Goal: Task Accomplishment & Management: Use online tool/utility

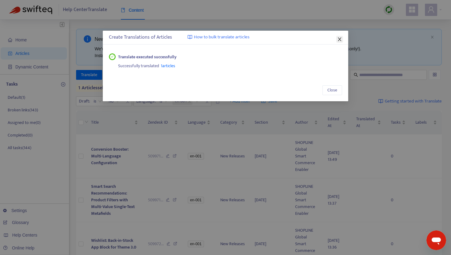
click at [340, 41] on icon "close" at bounding box center [339, 39] width 5 height 5
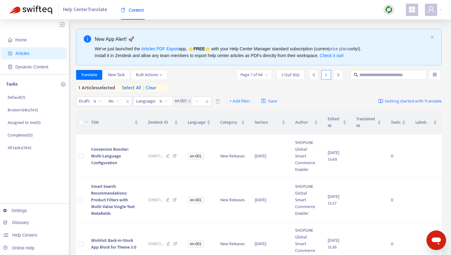
click at [155, 87] on span "| clear" at bounding box center [148, 87] width 15 height 7
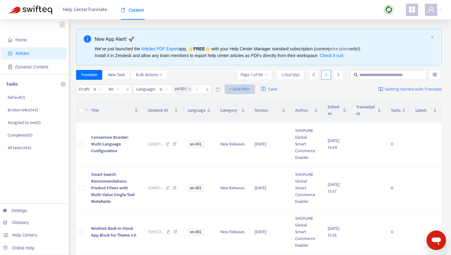
click at [245, 90] on span "+ Add filter" at bounding box center [239, 89] width 21 height 7
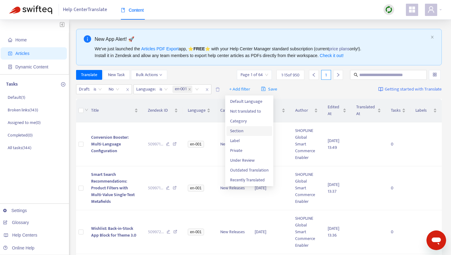
click at [240, 129] on span "Section" at bounding box center [249, 131] width 38 height 7
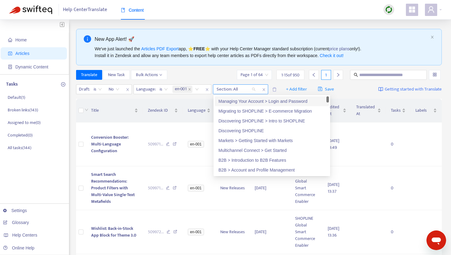
click at [226, 89] on div at bounding box center [232, 89] width 37 height 7
paste input "**********"
type input "**********"
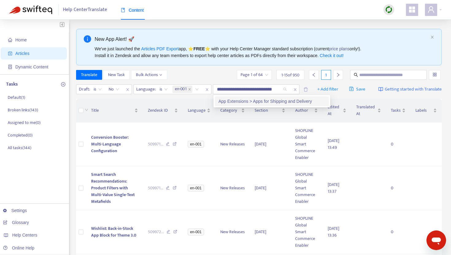
click at [224, 101] on div "App Extensions > Apps for Shipping and Delivery" at bounding box center [271, 101] width 107 height 7
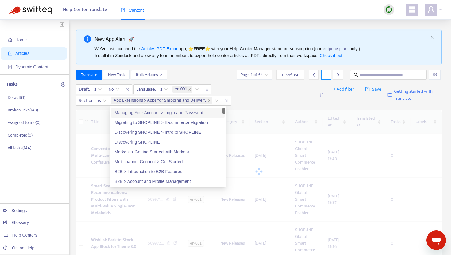
click at [183, 76] on div "Translate New Task Bulk Actions Page 1 of 64 1 - 15 of 950 1" at bounding box center [259, 75] width 366 height 10
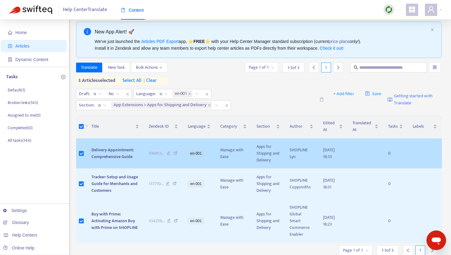
scroll to position [3, 0]
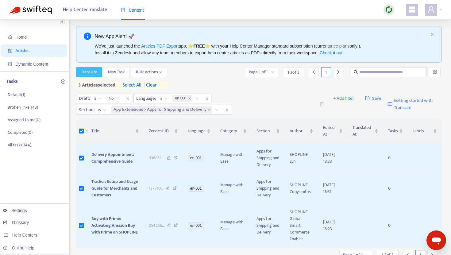
click at [96, 71] on span "Translate" at bounding box center [89, 72] width 16 height 7
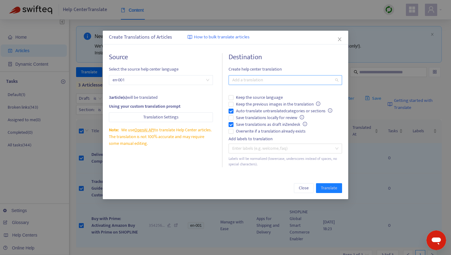
click at [264, 77] on div at bounding box center [282, 79] width 104 height 7
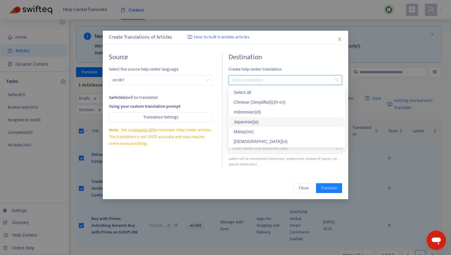
click at [259, 123] on div "Japanese ( ja )" at bounding box center [286, 121] width 107 height 7
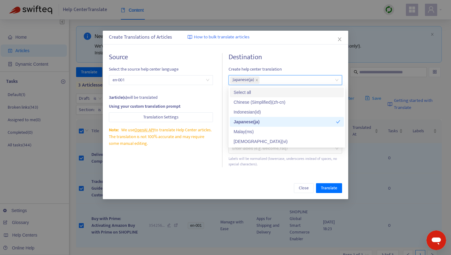
click at [278, 71] on span "Create help center translation" at bounding box center [285, 69] width 113 height 7
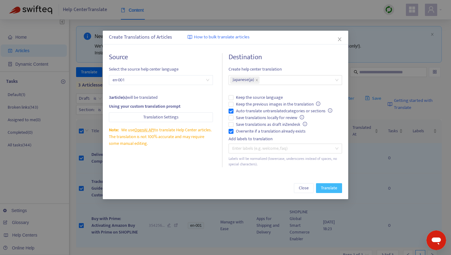
click at [328, 191] on span "Translate" at bounding box center [329, 188] width 16 height 7
